Goal: Information Seeking & Learning: Find specific page/section

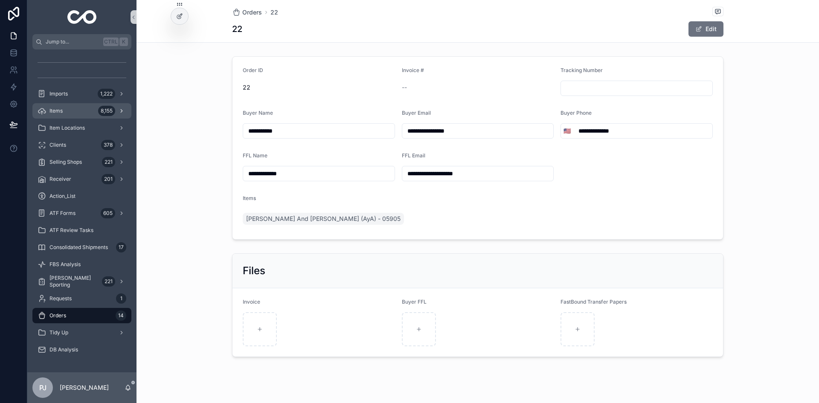
click at [72, 114] on div "Items 8,155" at bounding box center [82, 111] width 89 height 14
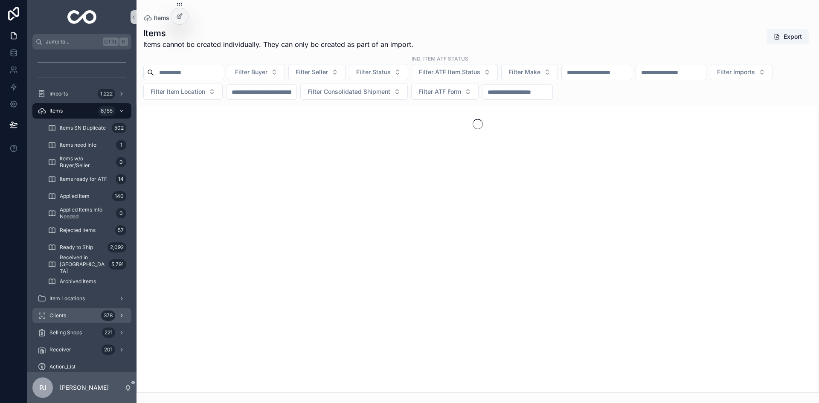
click at [87, 320] on div "Clients 378" at bounding box center [82, 316] width 89 height 14
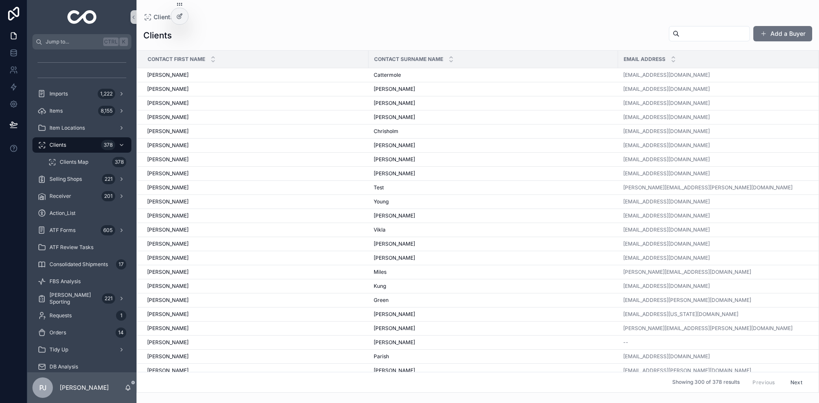
click at [717, 37] on input "scrollable content" at bounding box center [715, 34] width 70 height 12
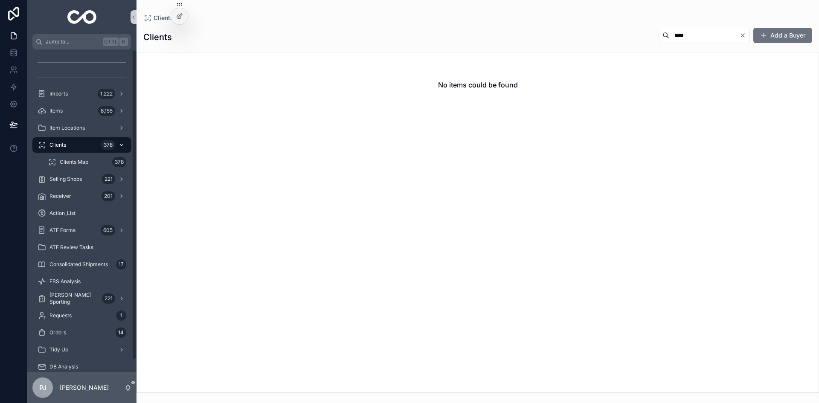
click at [76, 146] on div "Clients 378" at bounding box center [82, 145] width 89 height 14
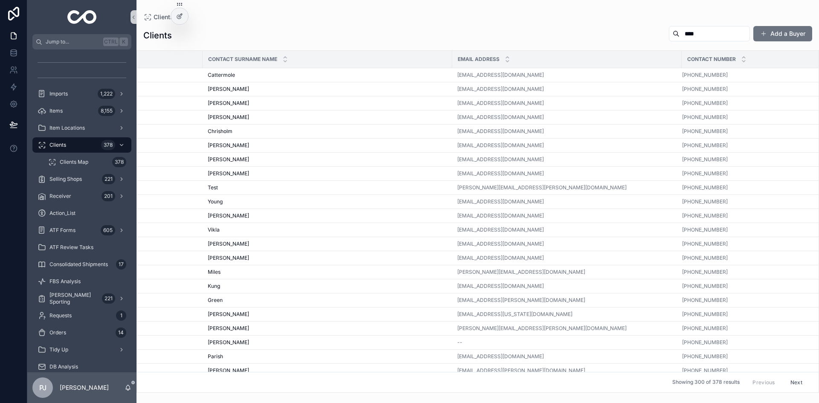
scroll to position [0, 178]
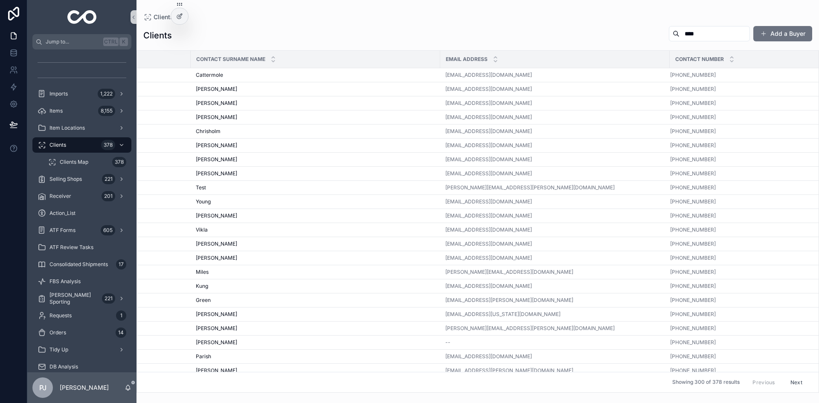
drag, startPoint x: 688, startPoint y: 35, endPoint x: 654, endPoint y: 36, distance: 33.7
click at [669, 36] on div "****" at bounding box center [709, 33] width 81 height 15
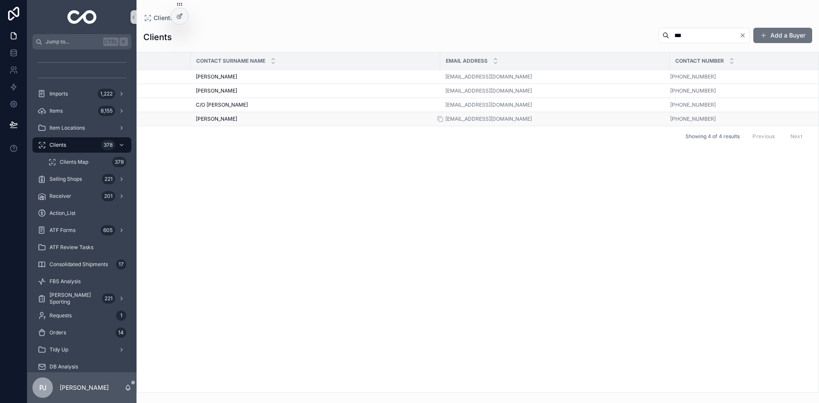
type input "***"
click at [538, 121] on div "[EMAIL_ADDRESS][DOMAIN_NAME]" at bounding box center [555, 119] width 219 height 7
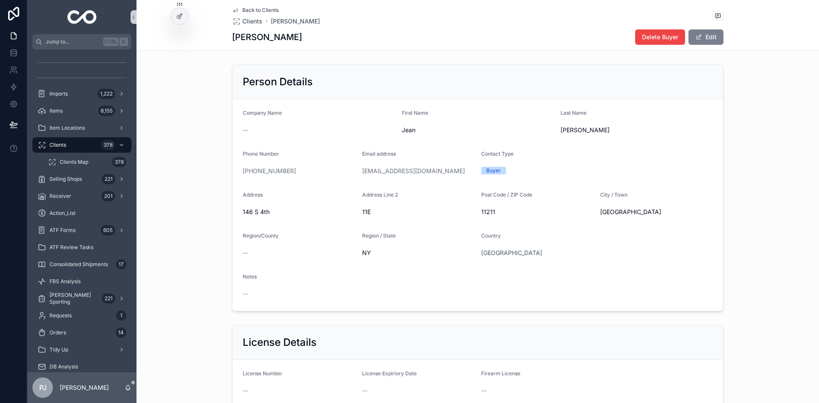
click at [698, 40] on span "scrollable content" at bounding box center [699, 37] width 7 height 7
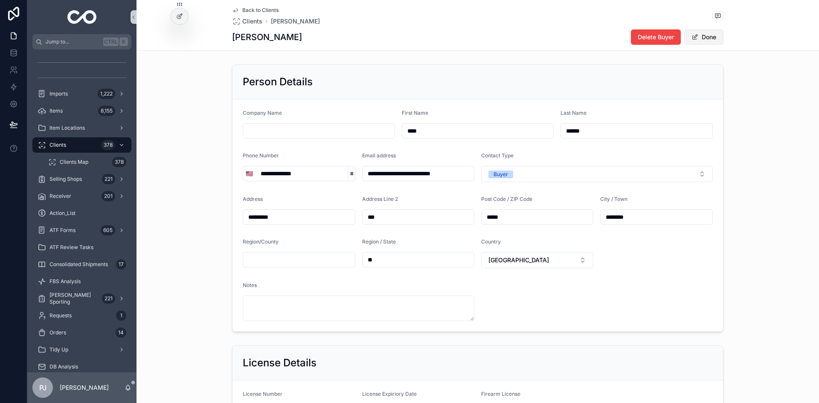
click at [699, 41] on button "Done" at bounding box center [704, 36] width 39 height 15
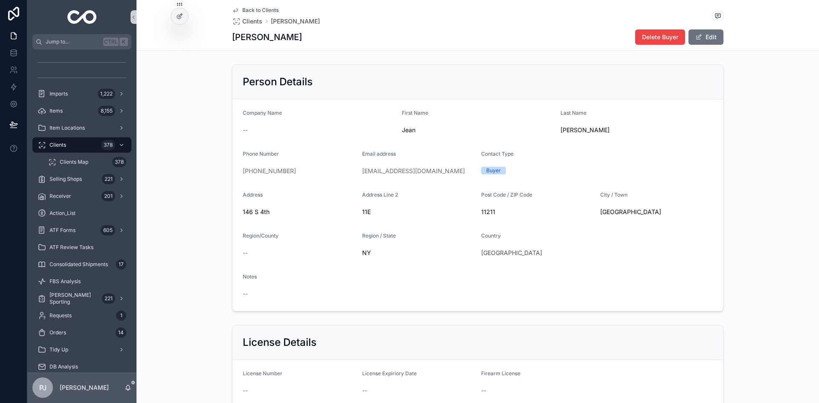
click at [767, 102] on div "Person Details Company Name -- First Name [PERSON_NAME] Last Name [PERSON_NAME]…" at bounding box center [478, 188] width 683 height 254
click at [71, 143] on div "Clients 378" at bounding box center [82, 145] width 89 height 14
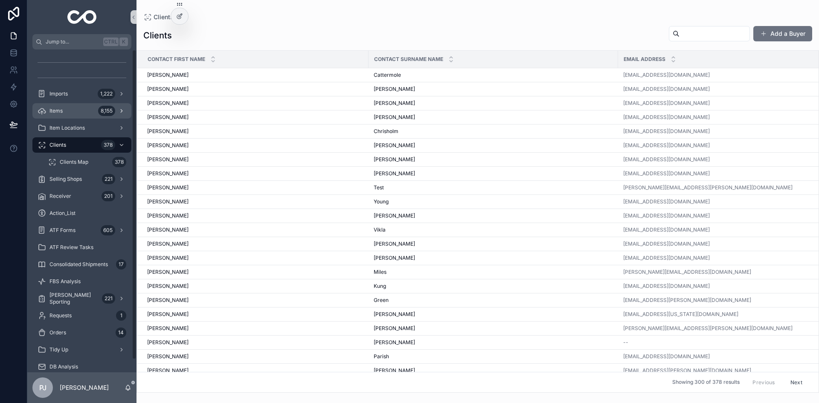
click at [69, 110] on div "Items 8,155" at bounding box center [82, 111] width 89 height 14
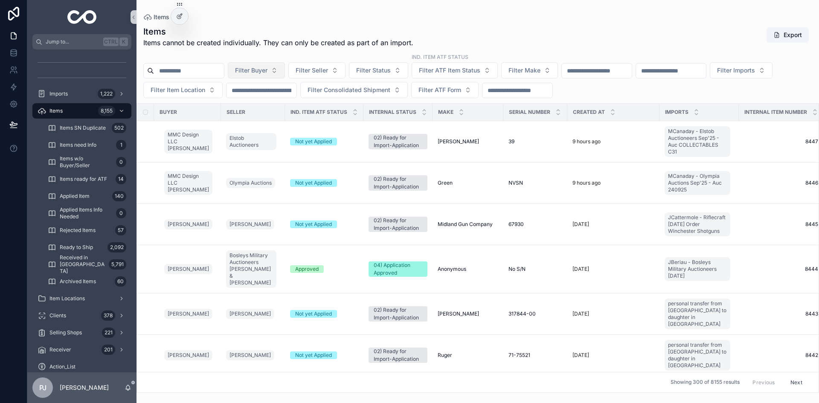
click at [268, 70] on span "Filter Buyer" at bounding box center [251, 70] width 32 height 9
type input "****"
click at [269, 103] on span "Acme Armament LLC [PERSON_NAME]" at bounding box center [272, 105] width 85 height 9
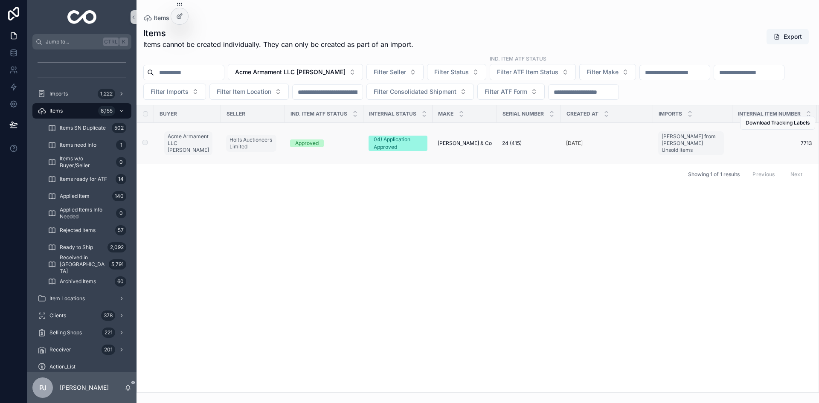
click at [452, 143] on span "[PERSON_NAME] & Co" at bounding box center [465, 143] width 54 height 7
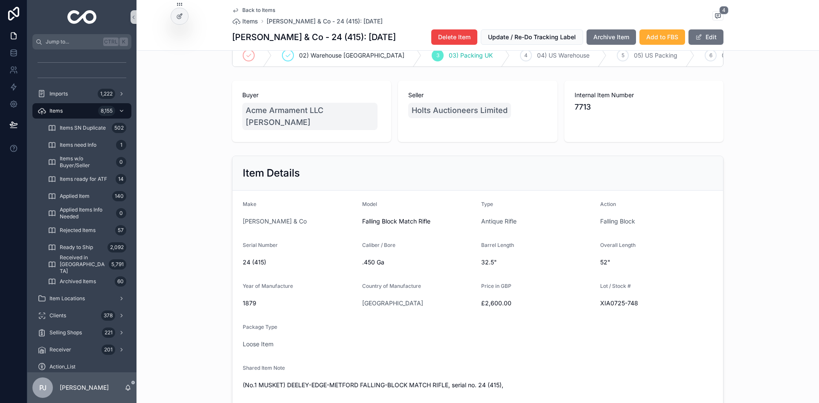
scroll to position [85, 0]
